Goal: Information Seeking & Learning: Check status

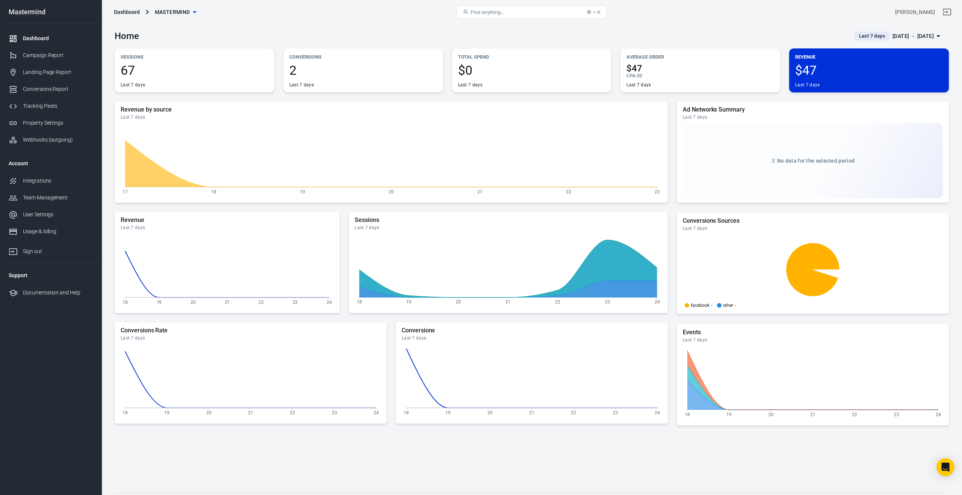
click at [37, 38] on div "Dashboard" at bounding box center [58, 39] width 70 height 8
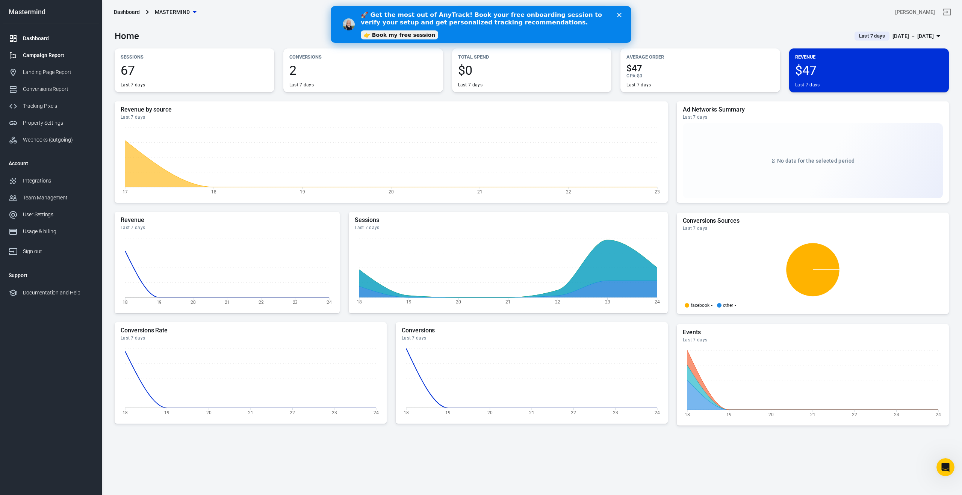
click at [39, 55] on div "Campaign Report" at bounding box center [58, 55] width 70 height 8
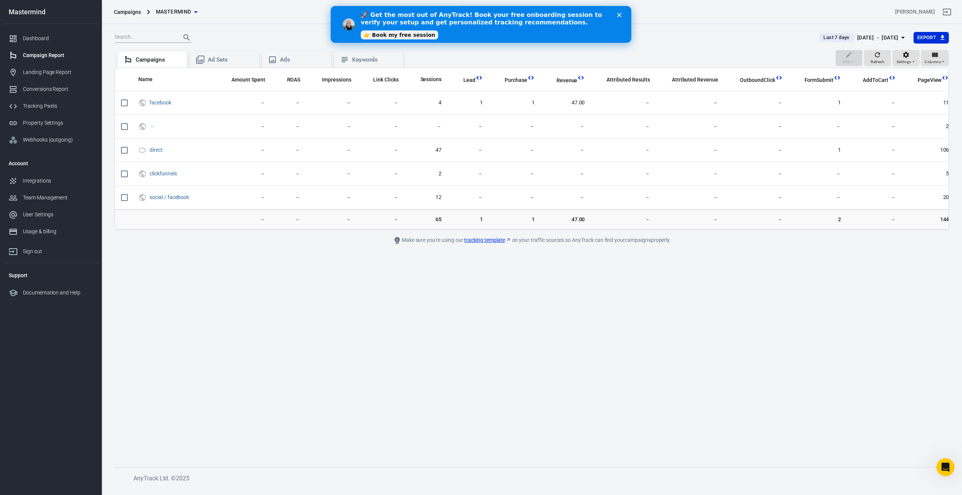
click at [616, 14] on div "🚀 Get the most out of AnyTrack! Book your free onboarding session to verify you…" at bounding box center [490, 24] width 259 height 31
click at [619, 15] on polygon "Close" at bounding box center [619, 15] width 5 height 5
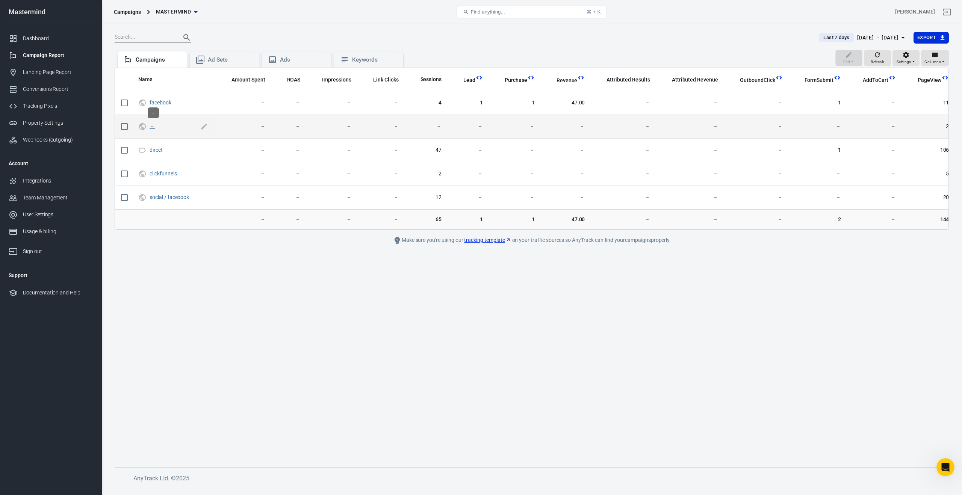
click at [154, 126] on link "－" at bounding box center [152, 126] width 5 height 6
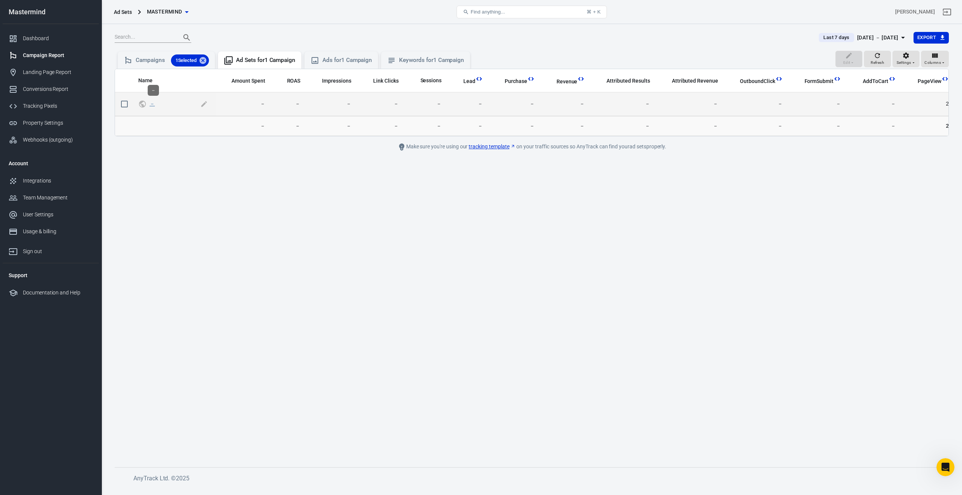
click at [153, 103] on link "－" at bounding box center [152, 104] width 5 height 6
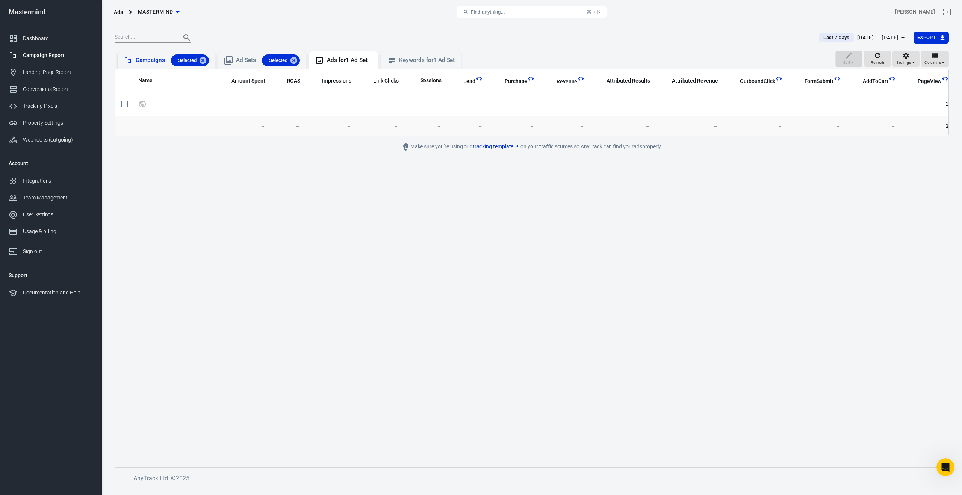
click at [161, 59] on div "Campaigns 1 Selected" at bounding box center [172, 61] width 73 height 12
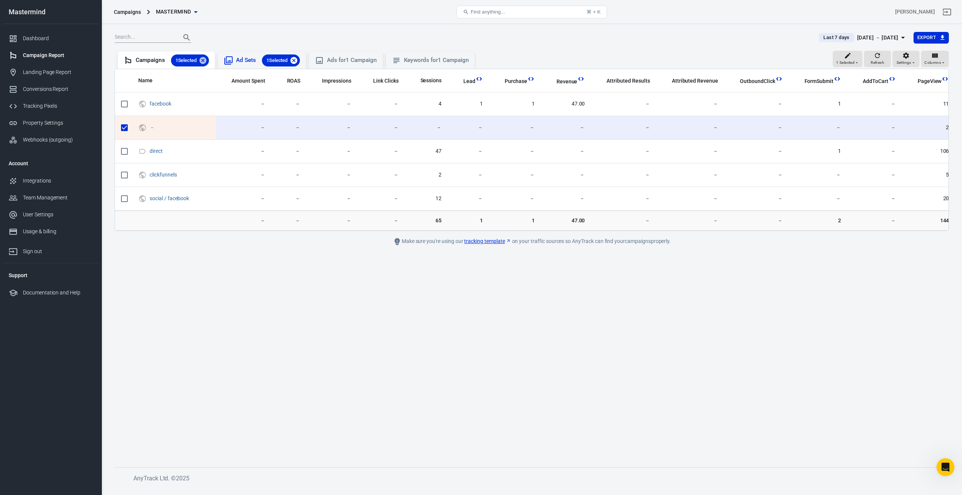
click at [298, 61] on icon at bounding box center [294, 60] width 8 height 8
click at [206, 63] on icon at bounding box center [203, 60] width 7 height 7
checkbox input "false"
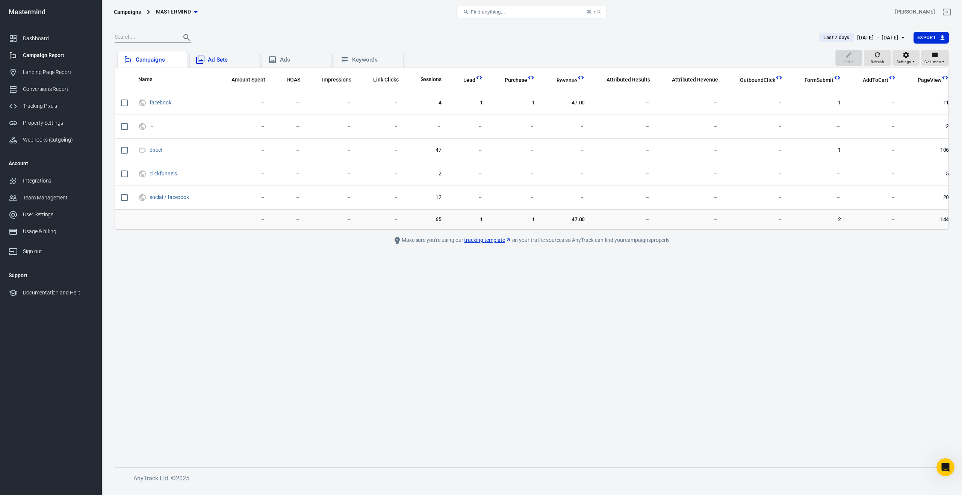
click at [484, 241] on link "tracking template" at bounding box center [487, 240] width 47 height 8
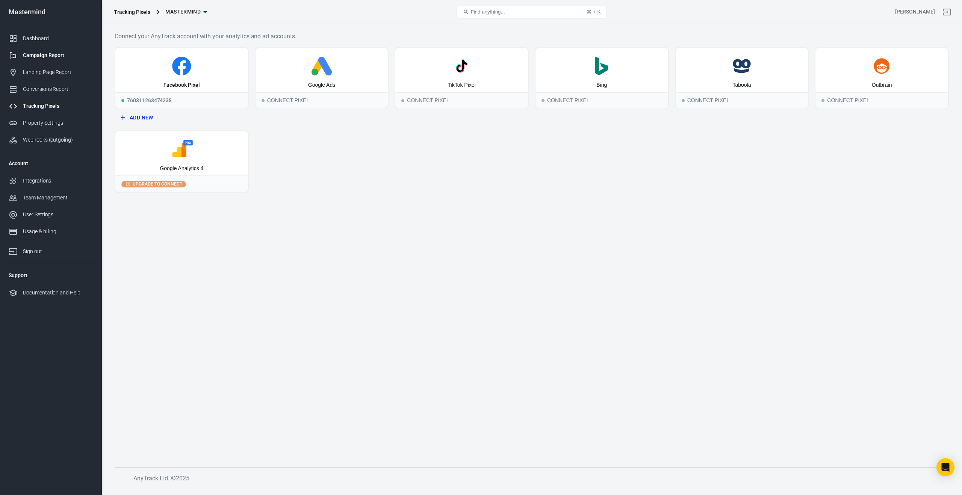
click at [51, 59] on div "Campaign Report" at bounding box center [58, 55] width 70 height 8
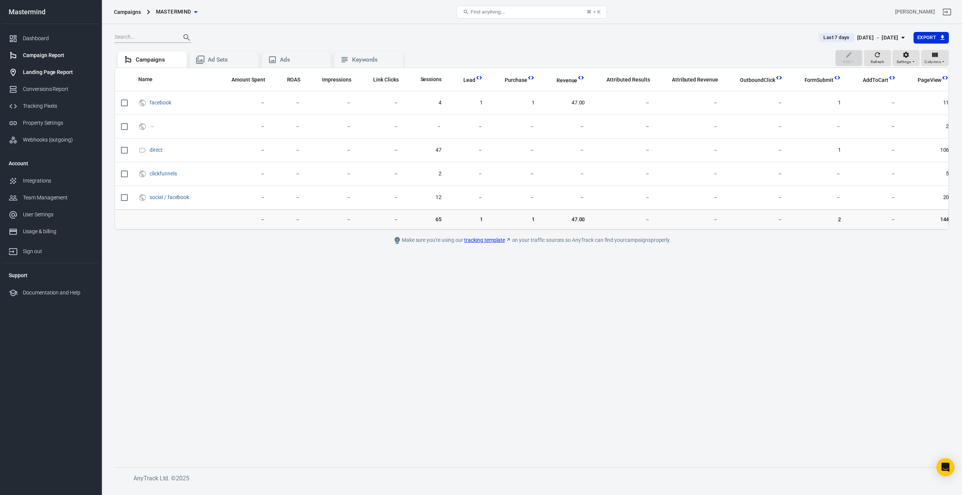
click at [44, 71] on div "Landing Page Report" at bounding box center [58, 72] width 70 height 8
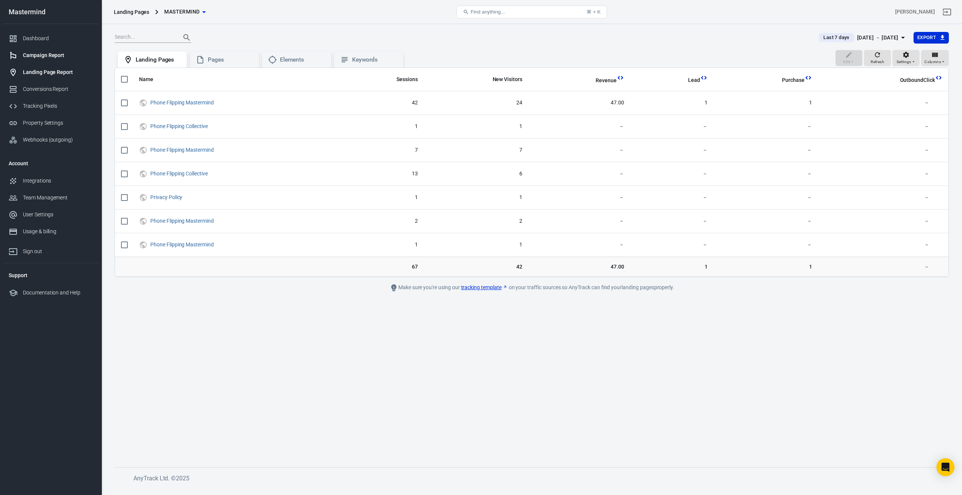
click at [41, 56] on div "Campaign Report" at bounding box center [58, 55] width 70 height 8
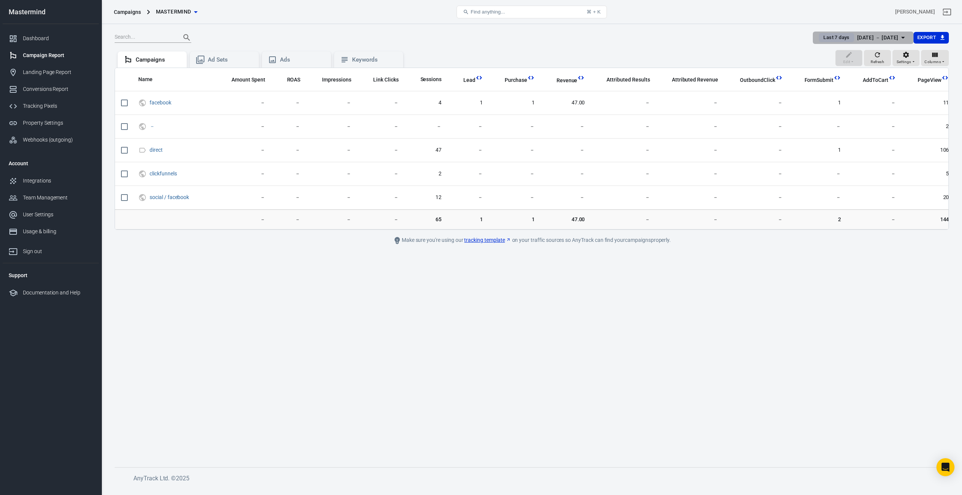
click at [865, 39] on div "[DATE] － [DATE]" at bounding box center [877, 37] width 41 height 9
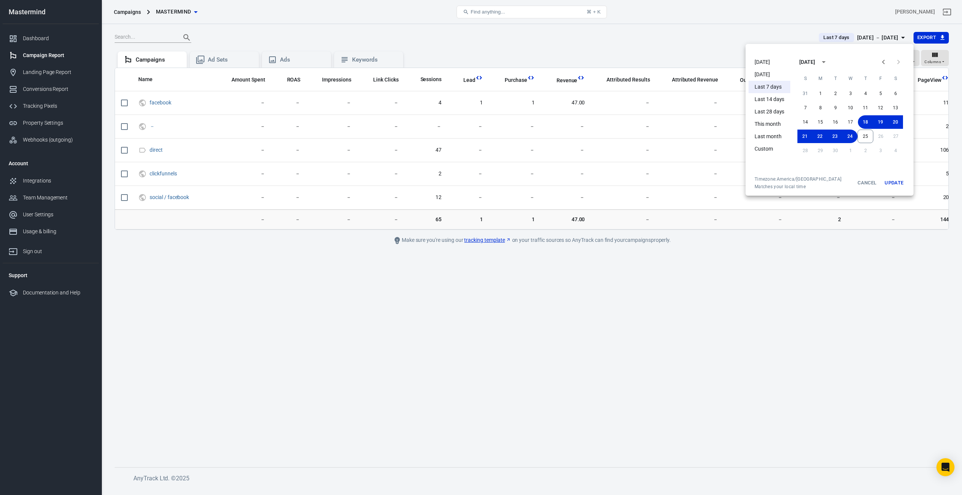
click at [774, 26] on div at bounding box center [481, 247] width 962 height 495
